Goal: Check status: Check status

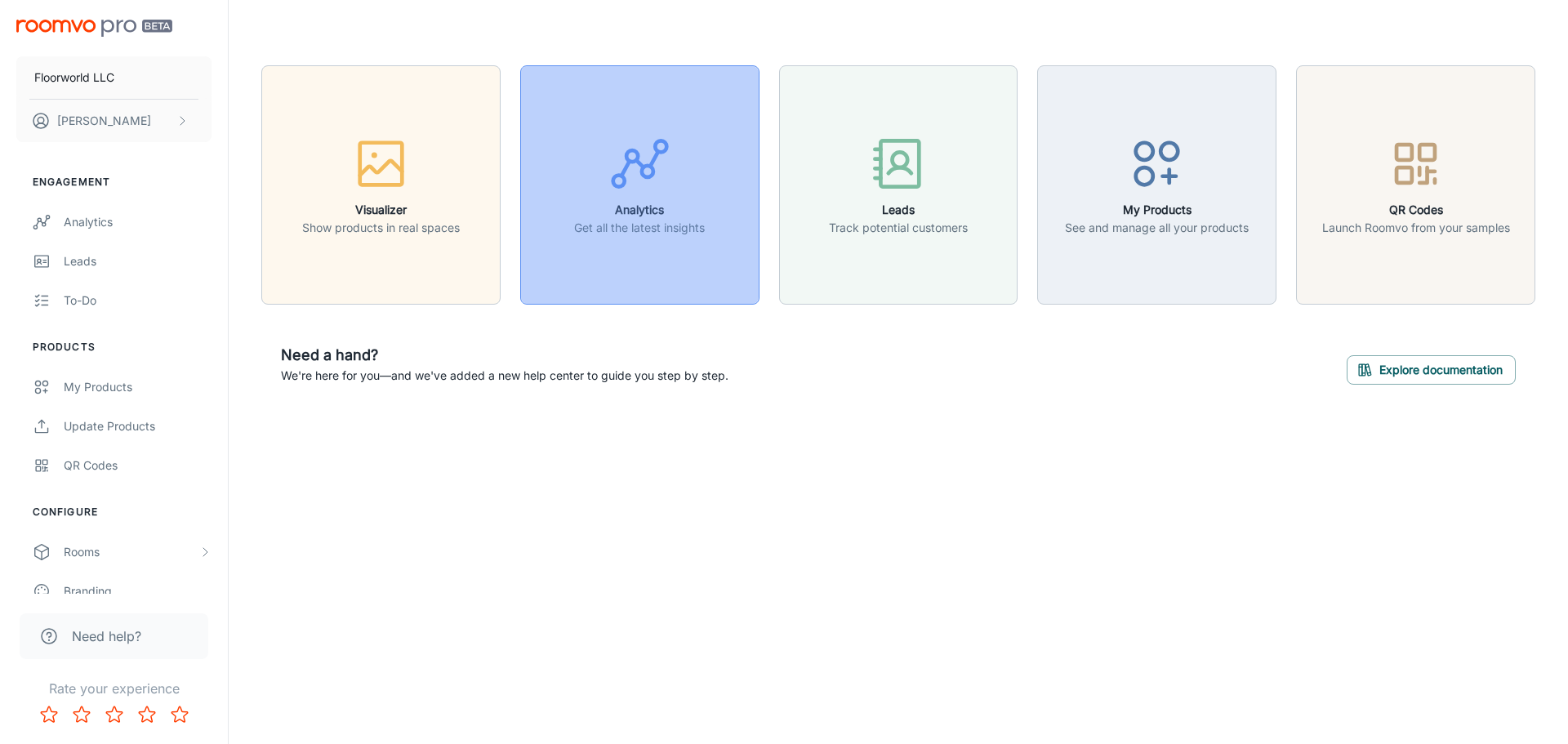
click at [663, 243] on button "Analytics Get all the latest insights" at bounding box center [640, 185] width 239 height 240
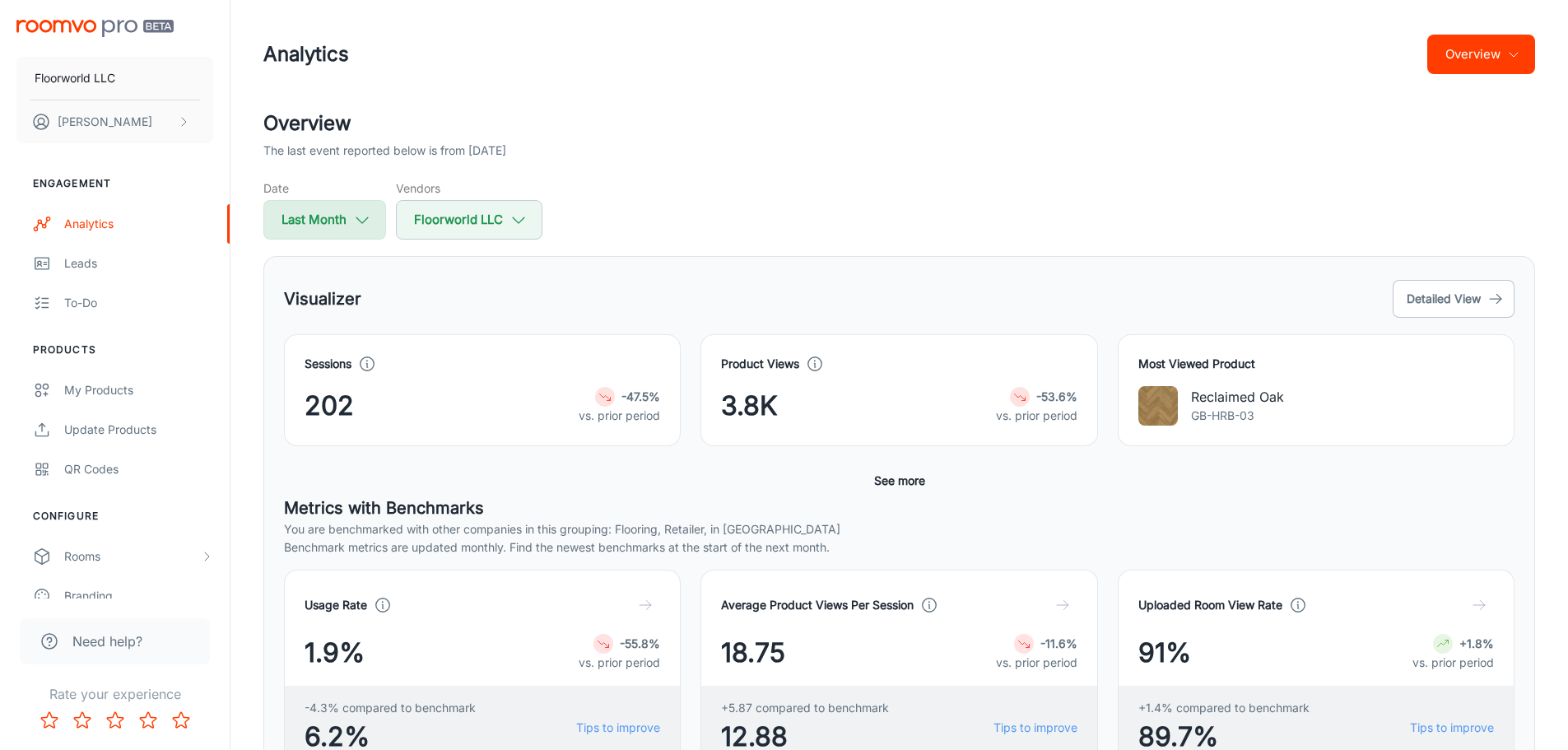
click at [371, 220] on icon "button" at bounding box center [362, 219] width 18 height 19
select select "8"
select select "2025"
select select "8"
select select "2025"
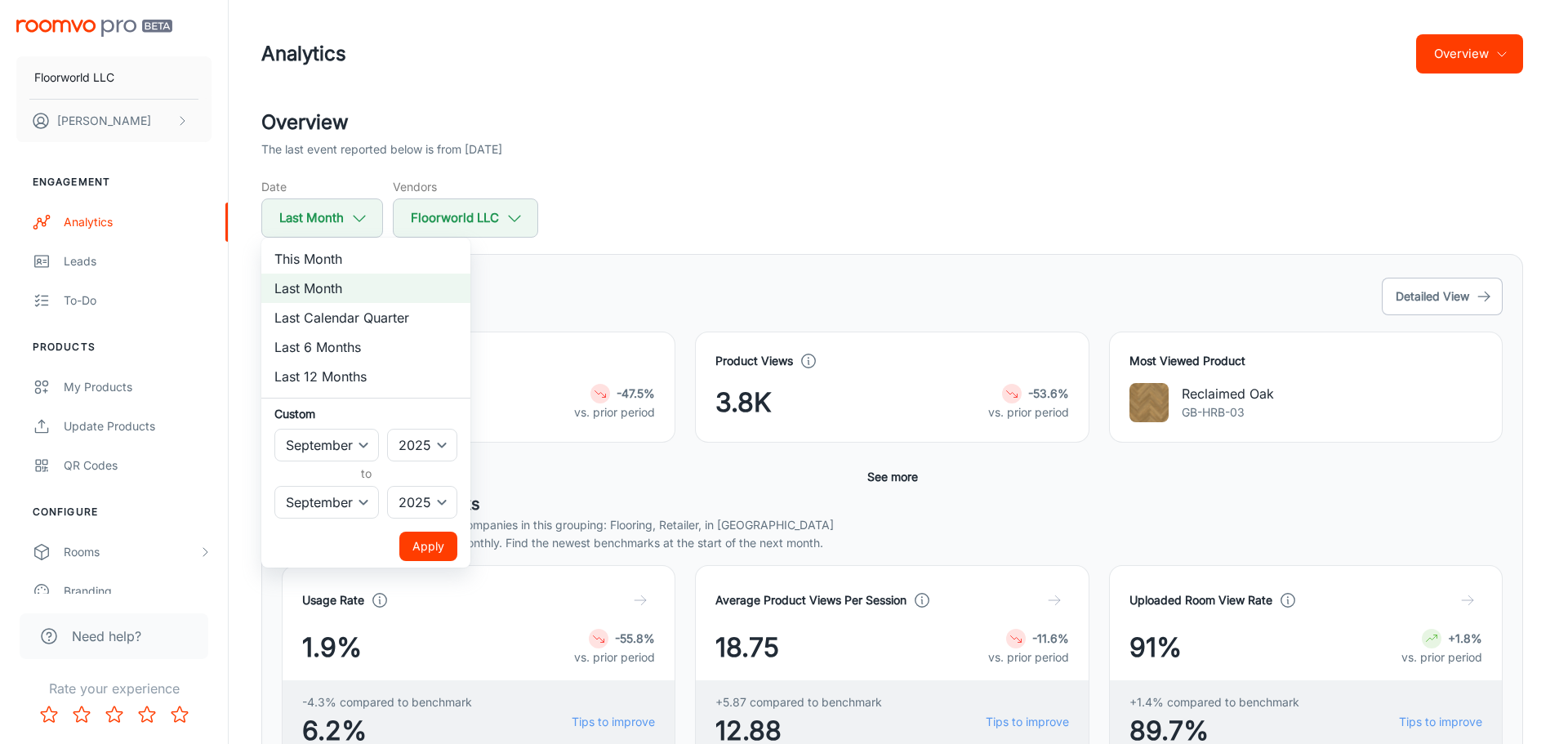
drag, startPoint x: 341, startPoint y: 252, endPoint x: 356, endPoint y: 254, distance: 15.1
click at [342, 253] on li "This Month" at bounding box center [365, 259] width 209 height 30
select select "9"
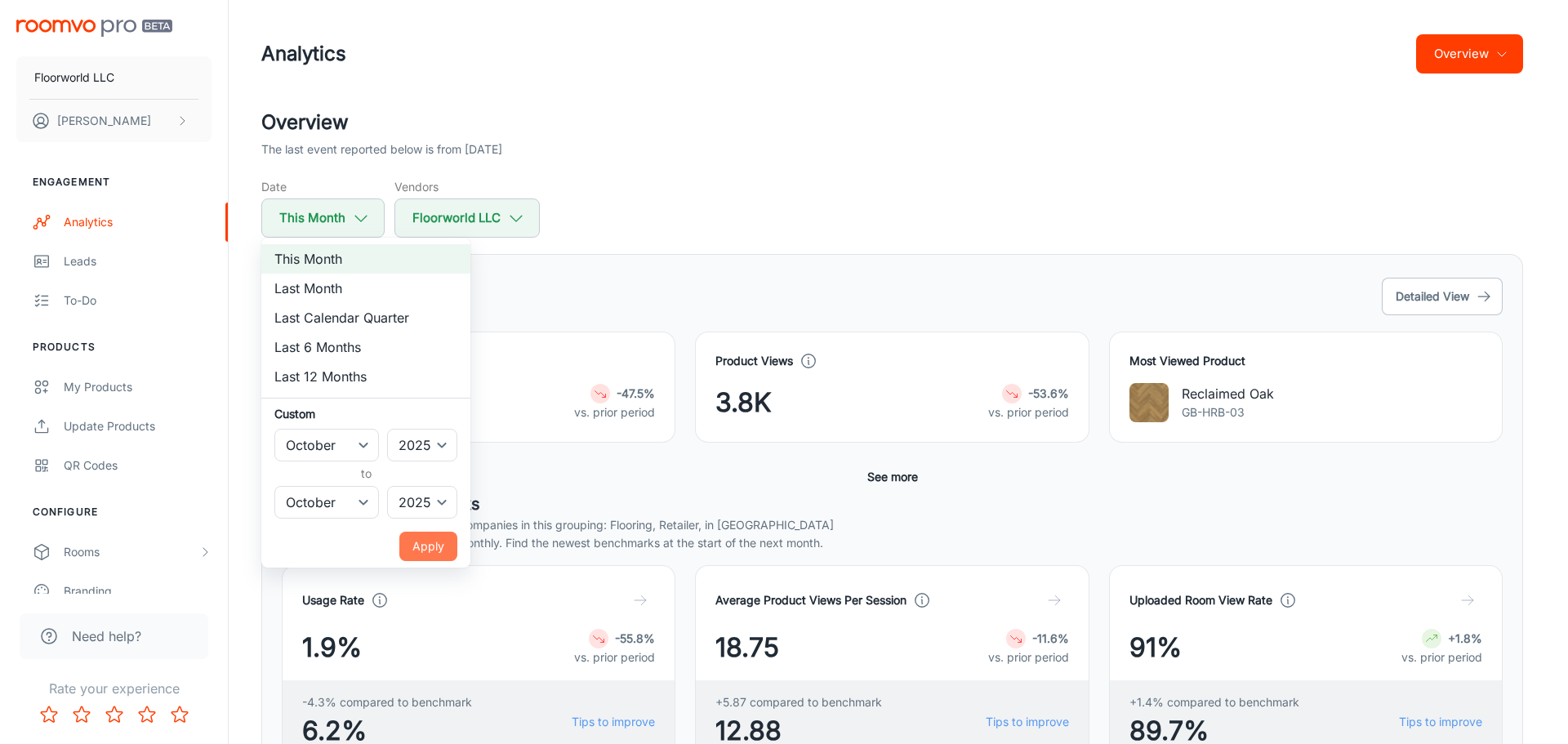
drag, startPoint x: 430, startPoint y: 551, endPoint x: 794, endPoint y: 371, distance: 406.1
click at [435, 550] on button "Apply" at bounding box center [428, 546] width 58 height 30
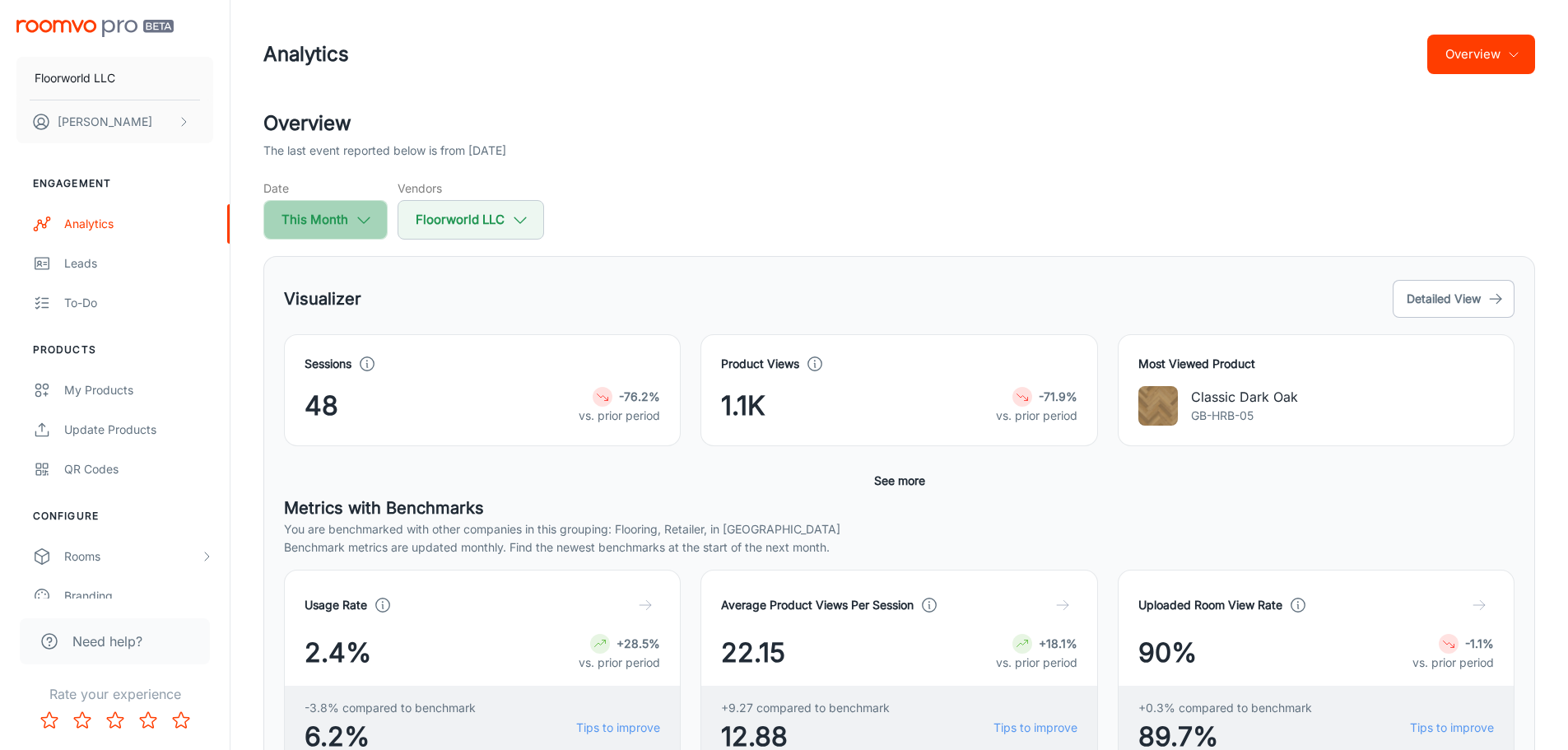
click at [369, 220] on polyline "button" at bounding box center [363, 220] width 11 height 6
select select "9"
select select "2025"
select select "9"
select select "2025"
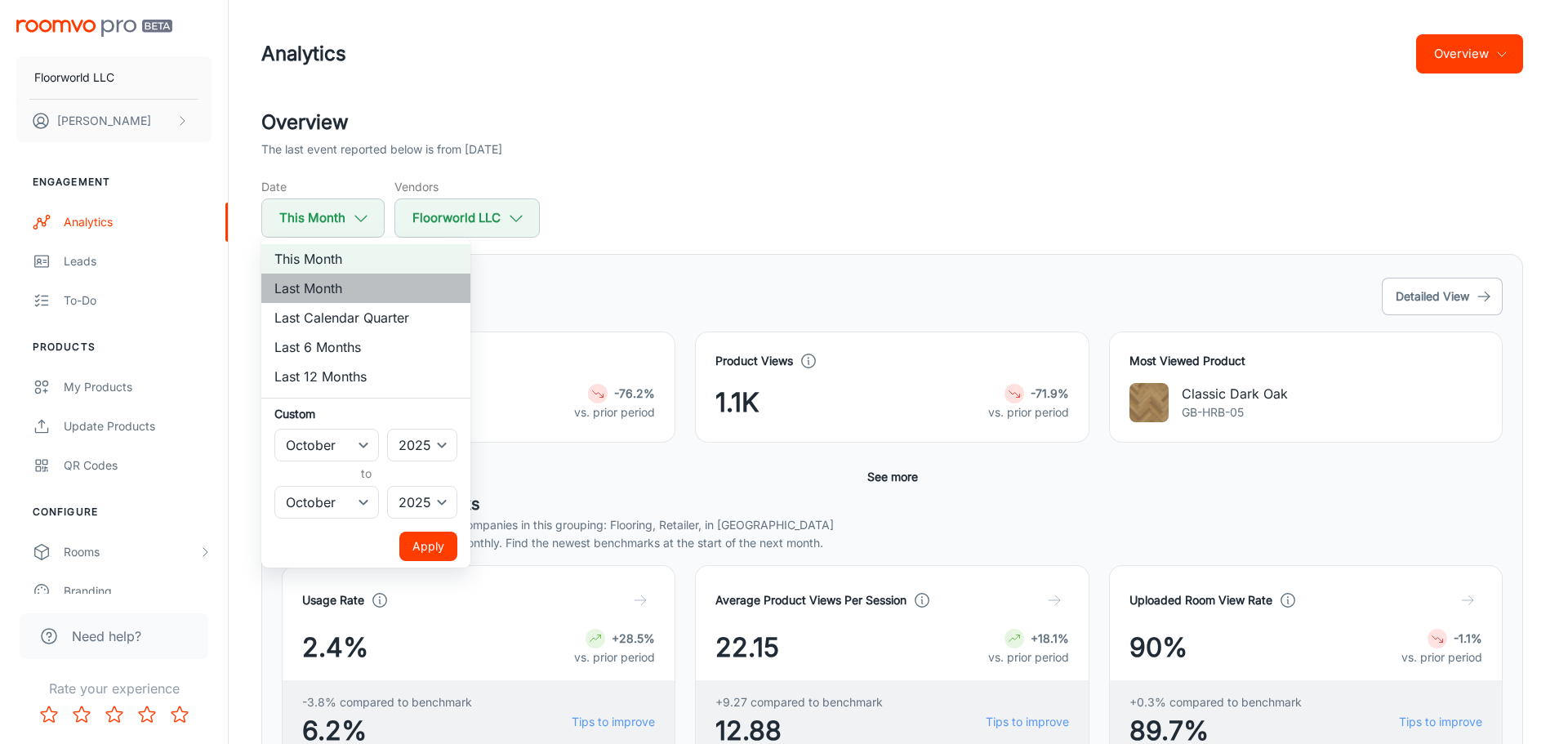
click at [304, 289] on li "Last Month" at bounding box center [365, 289] width 209 height 30
select select "8"
click at [418, 549] on button "Apply" at bounding box center [428, 546] width 58 height 30
